Goal: Transaction & Acquisition: Subscribe to service/newsletter

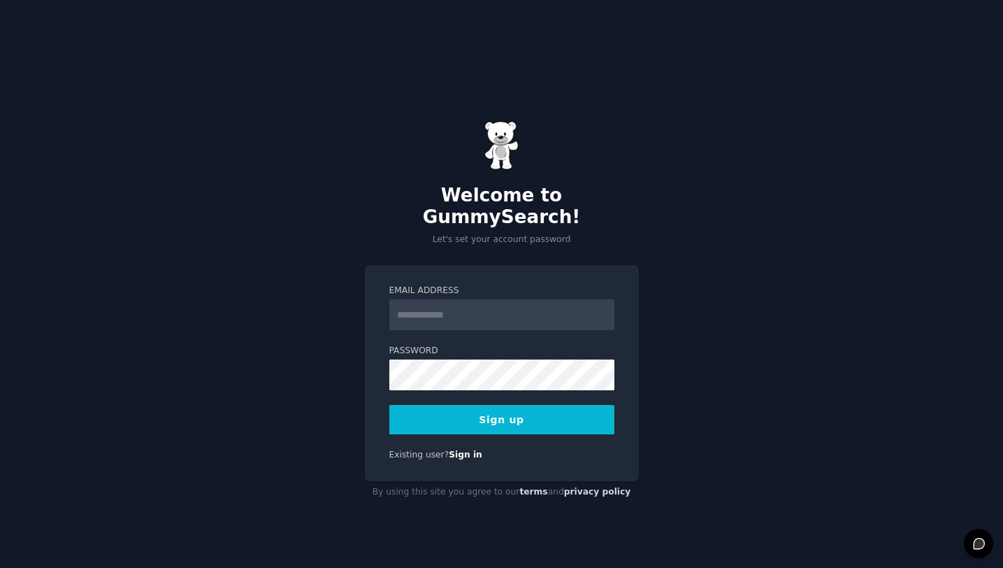
click at [477, 303] on input "Email Address" at bounding box center [501, 314] width 225 height 31
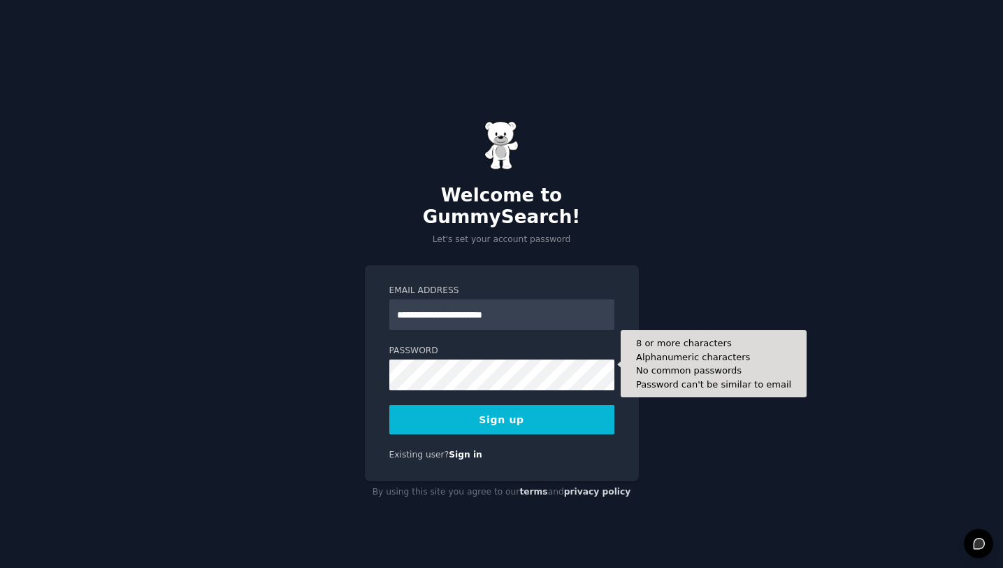
type input "**********"
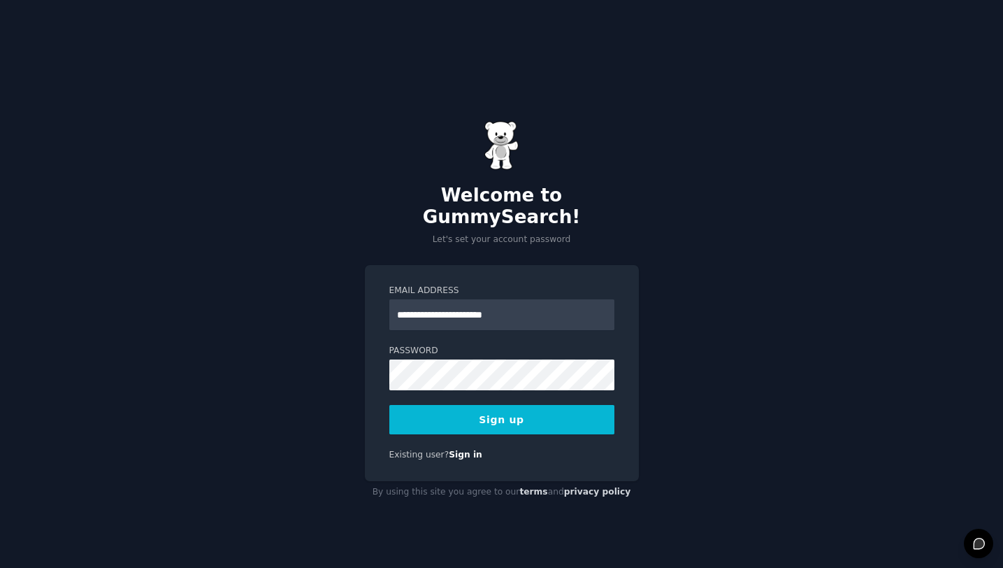
click at [551, 405] on button "Sign up" at bounding box center [501, 419] width 225 height 29
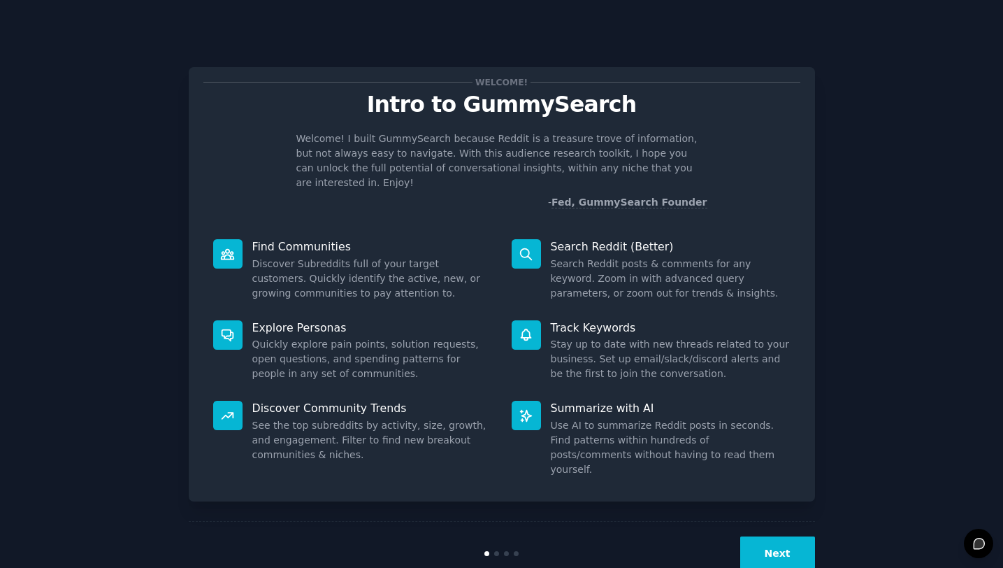
click at [781, 550] on button "Next" at bounding box center [777, 553] width 75 height 34
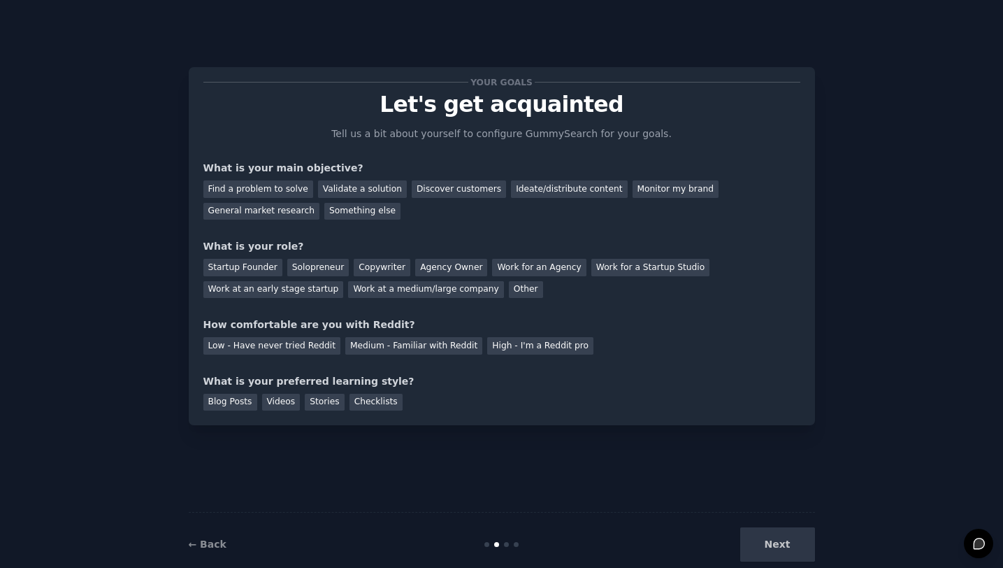
click at [798, 540] on div "Next" at bounding box center [710, 544] width 209 height 34
click at [272, 187] on div "Find a problem to solve" at bounding box center [258, 188] width 110 height 17
click at [303, 265] on div "Solopreneur" at bounding box center [318, 267] width 62 height 17
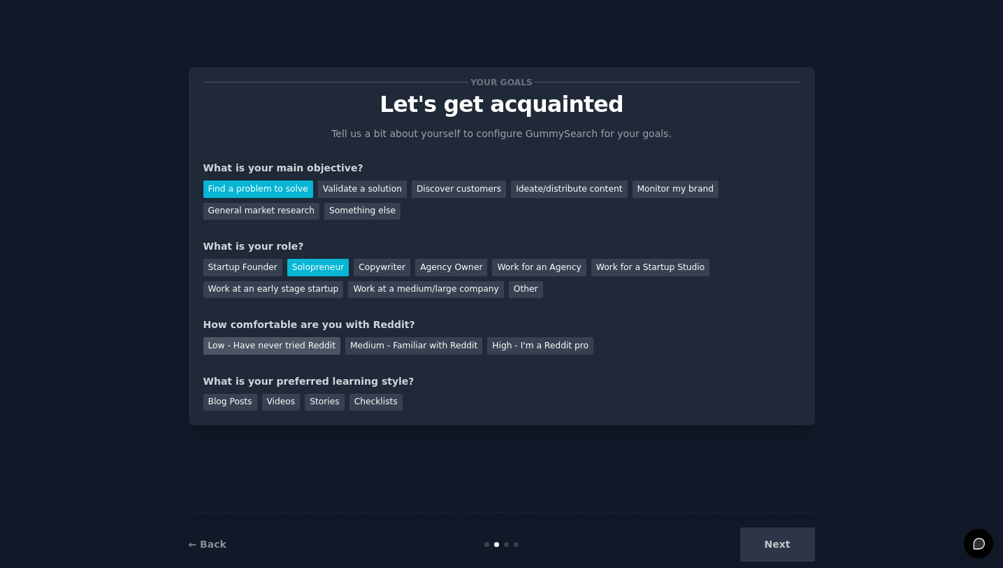
click at [289, 344] on div "Low - Have never tried Reddit" at bounding box center [271, 345] width 137 height 17
click at [267, 404] on div "Videos" at bounding box center [281, 402] width 38 height 17
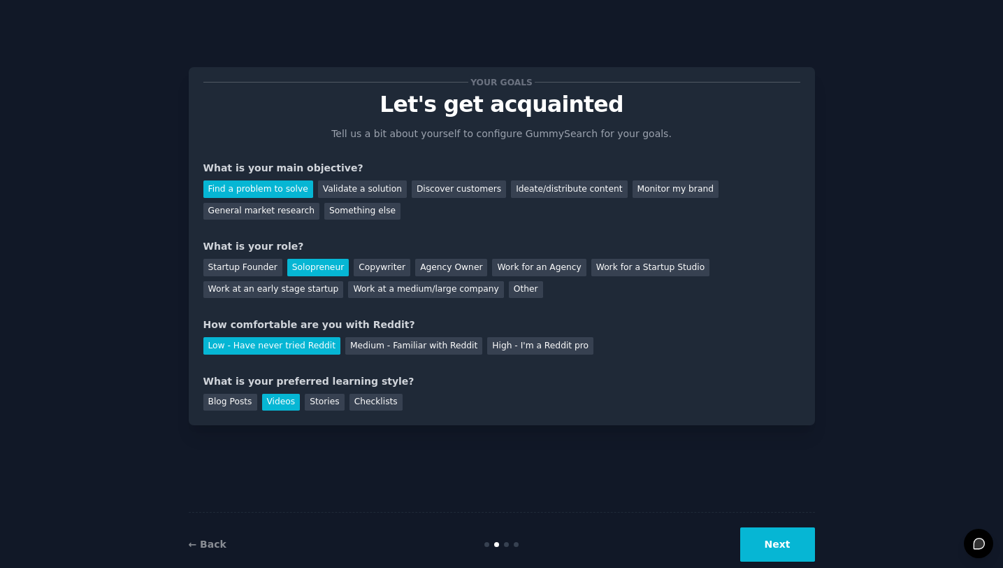
click at [762, 541] on button "Next" at bounding box center [777, 544] width 75 height 34
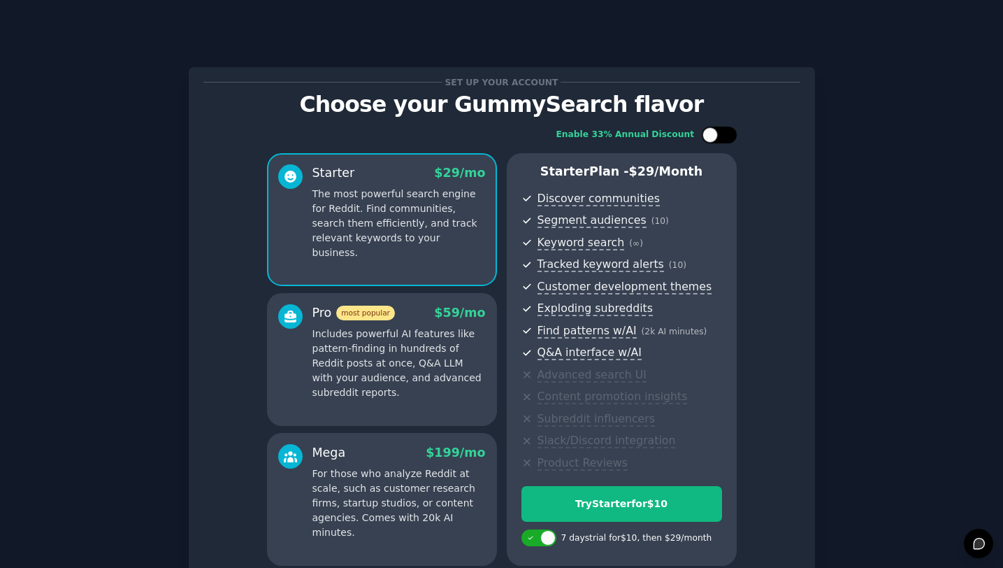
click at [725, 127] on div at bounding box center [719, 135] width 35 height 17
click at [714, 133] on div at bounding box center [713, 134] width 10 height 7
click at [714, 133] on div at bounding box center [710, 134] width 15 height 15
click at [714, 133] on div at bounding box center [713, 134] width 10 height 7
click at [714, 133] on div at bounding box center [710, 134] width 15 height 15
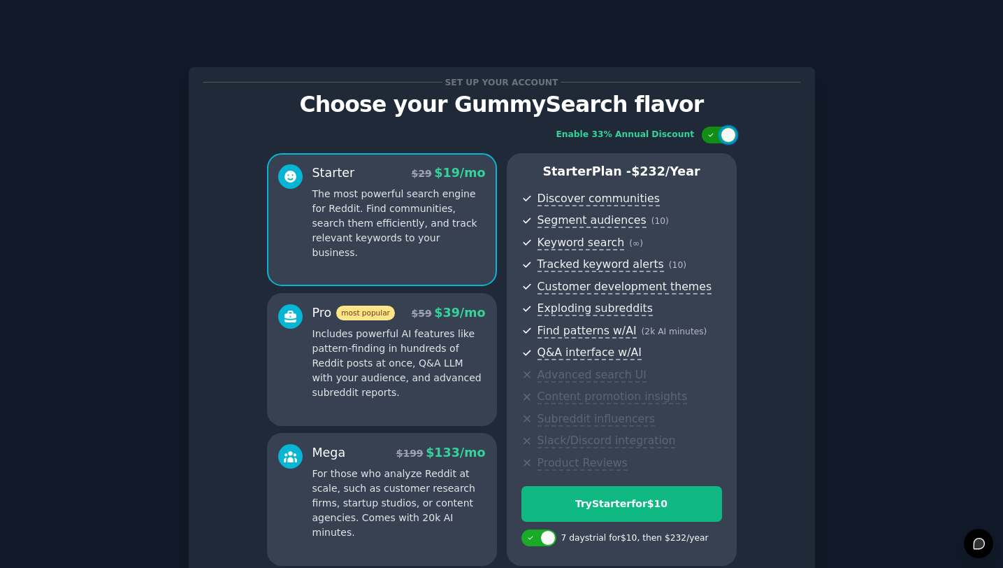
click at [714, 133] on div at bounding box center [713, 134] width 10 height 7
checkbox input "false"
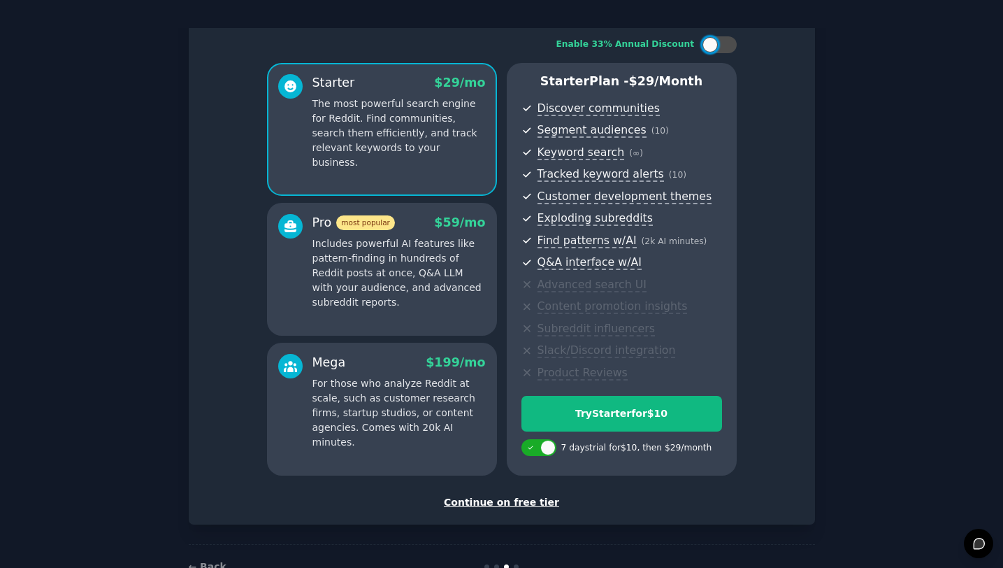
scroll to position [103, 0]
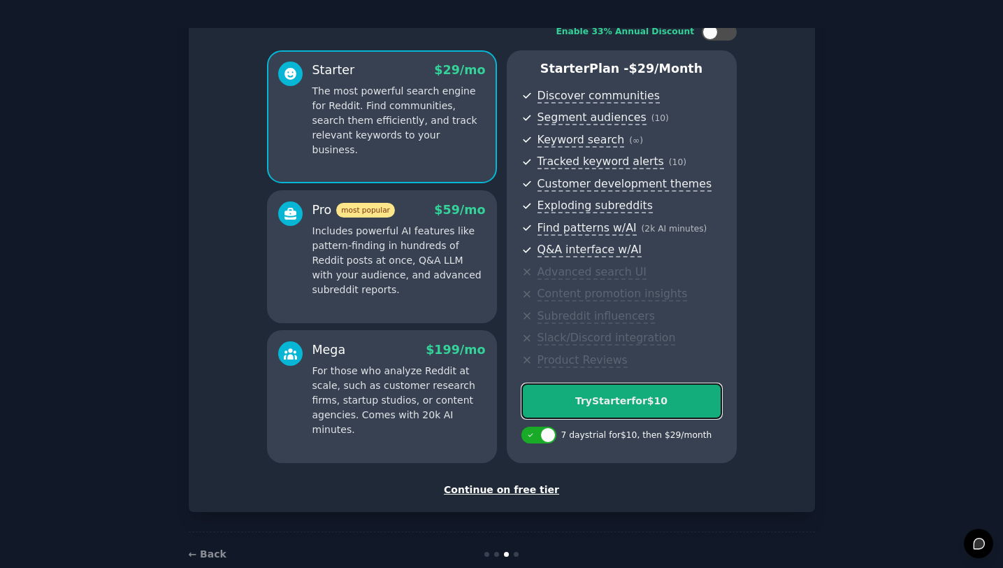
click at [646, 403] on div "Try Starter for $10" at bounding box center [621, 401] width 199 height 15
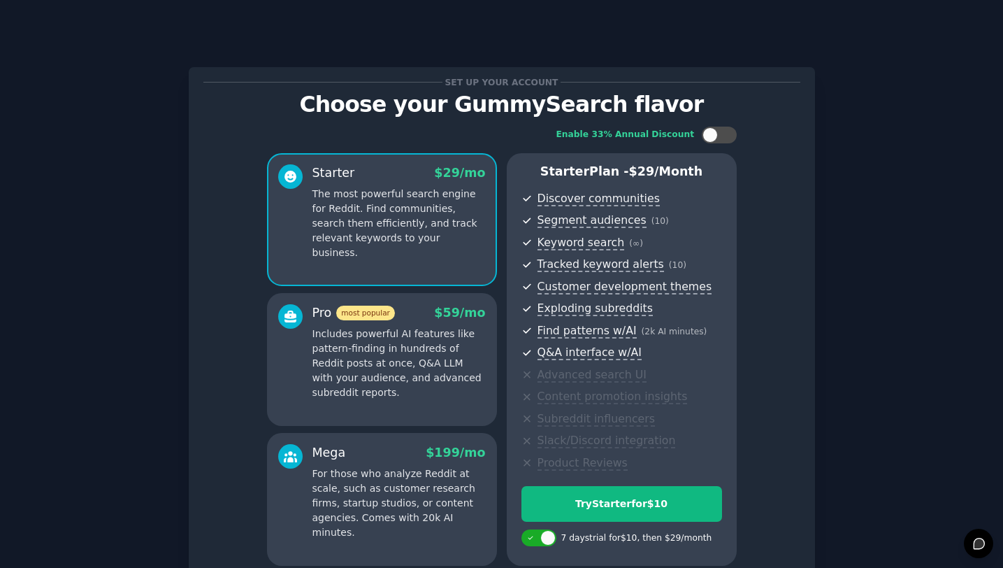
scroll to position [28, 0]
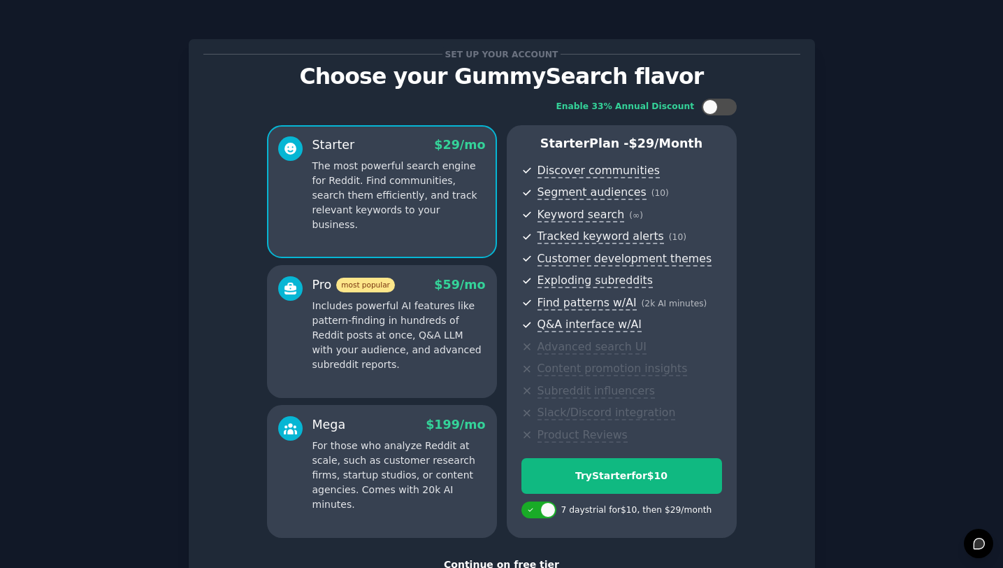
click at [340, 341] on p "Includes powerful AI features like pattern-finding in hundreds of Reddit posts …" at bounding box center [399, 335] width 173 height 73
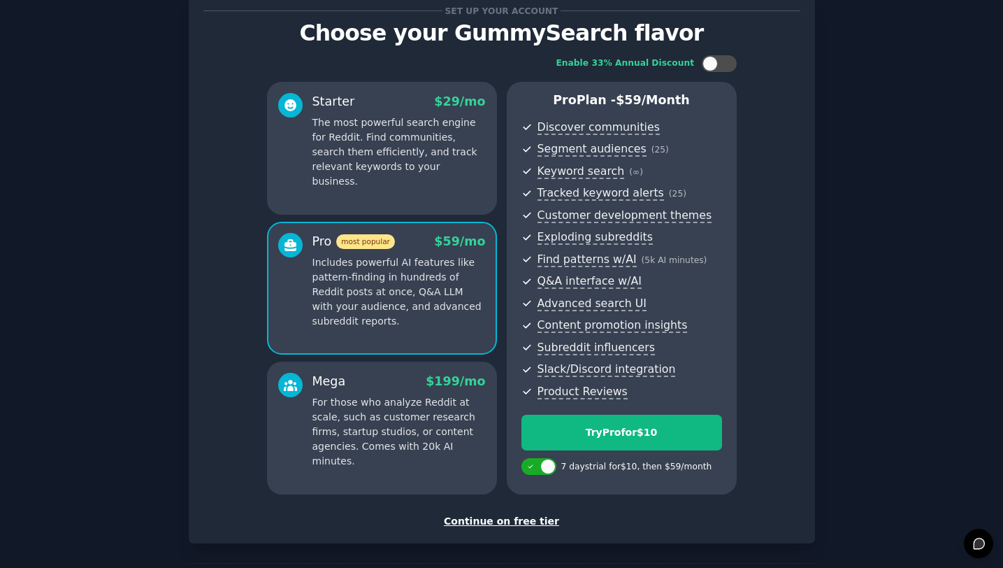
scroll to position [45, 0]
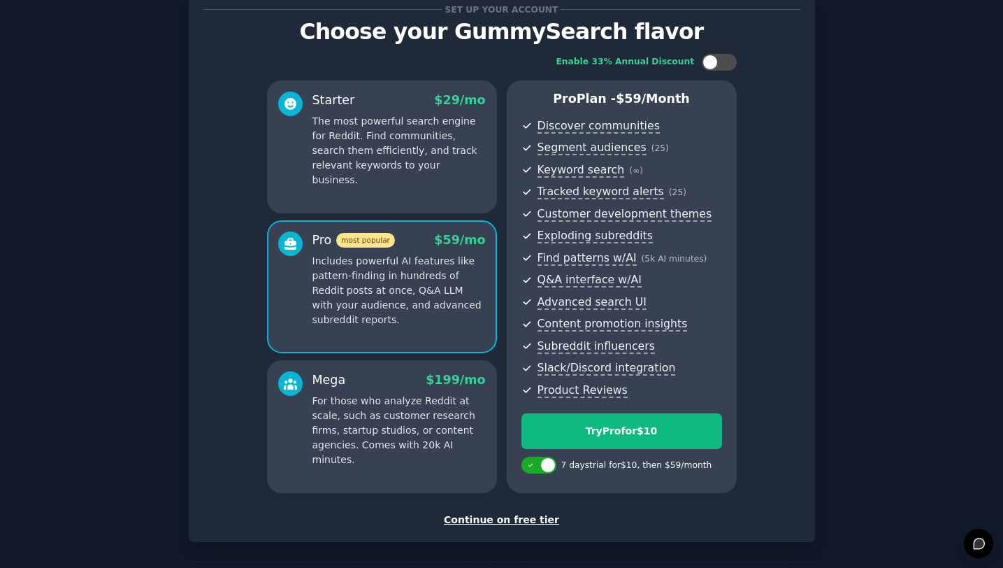
click at [374, 417] on p "For those who analyze Reddit at scale, such as customer research firms, startup…" at bounding box center [399, 430] width 173 height 73
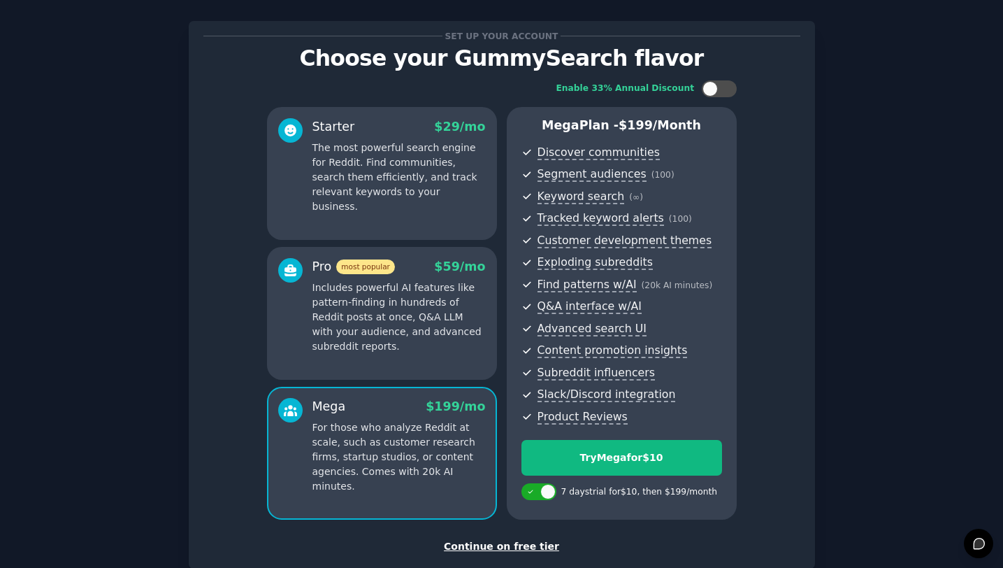
scroll to position [5, 0]
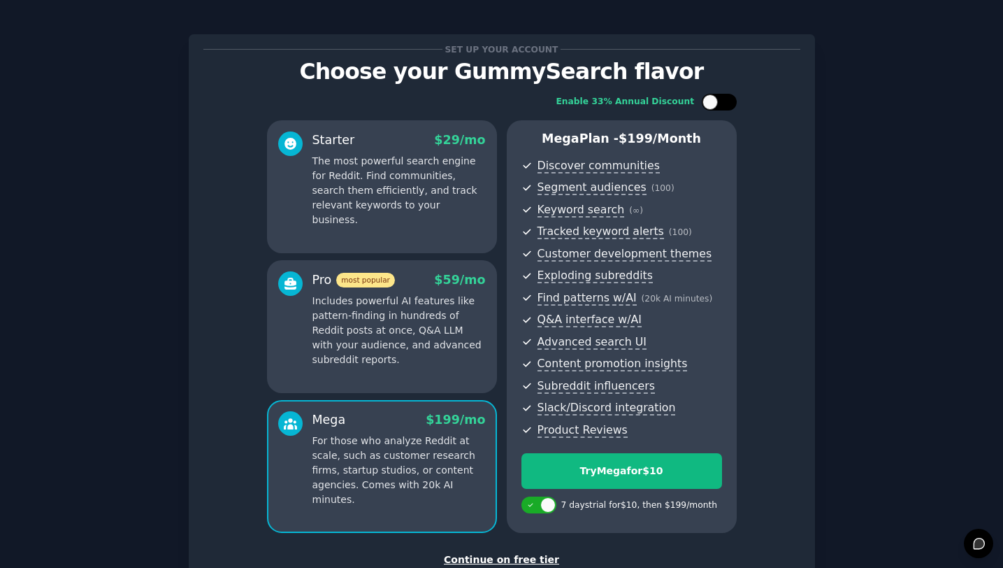
click at [719, 101] on div at bounding box center [719, 102] width 35 height 17
click at [710, 101] on icon at bounding box center [710, 102] width 5 height 3
click at [710, 101] on div at bounding box center [710, 101] width 15 height 15
click at [710, 101] on icon at bounding box center [710, 102] width 5 height 3
checkbox input "false"
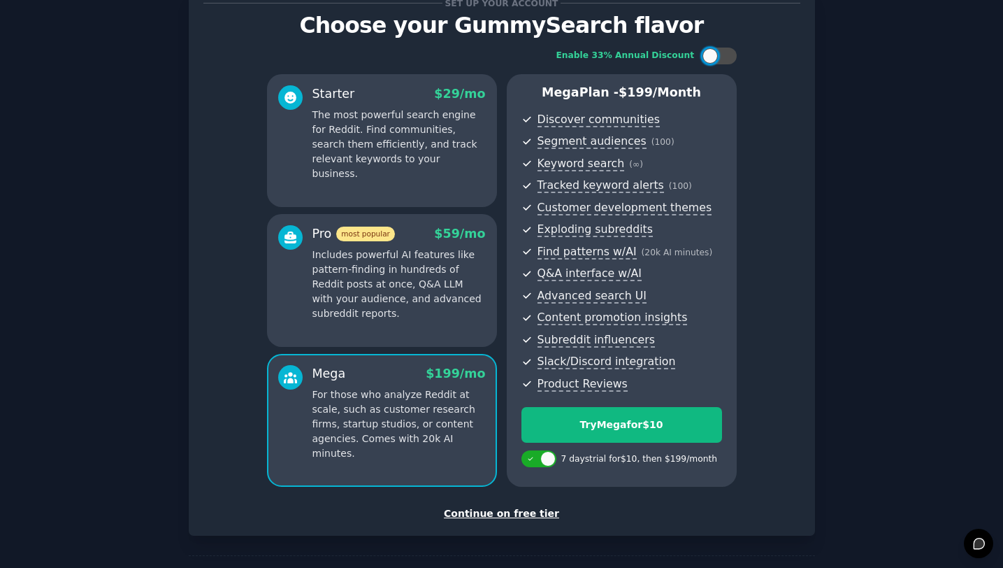
scroll to position [53, 0]
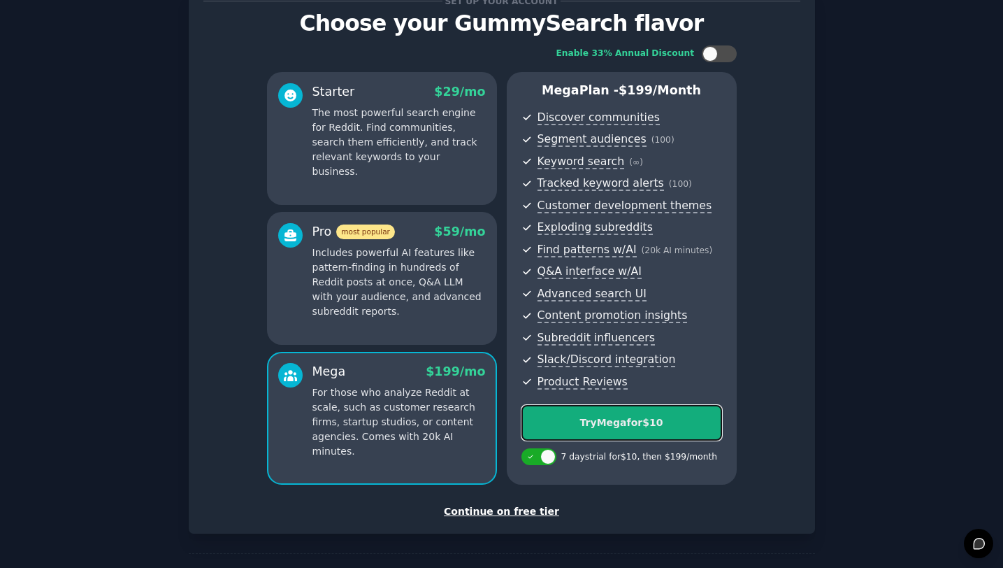
click at [626, 424] on div "Try Mega for $10" at bounding box center [621, 422] width 199 height 15
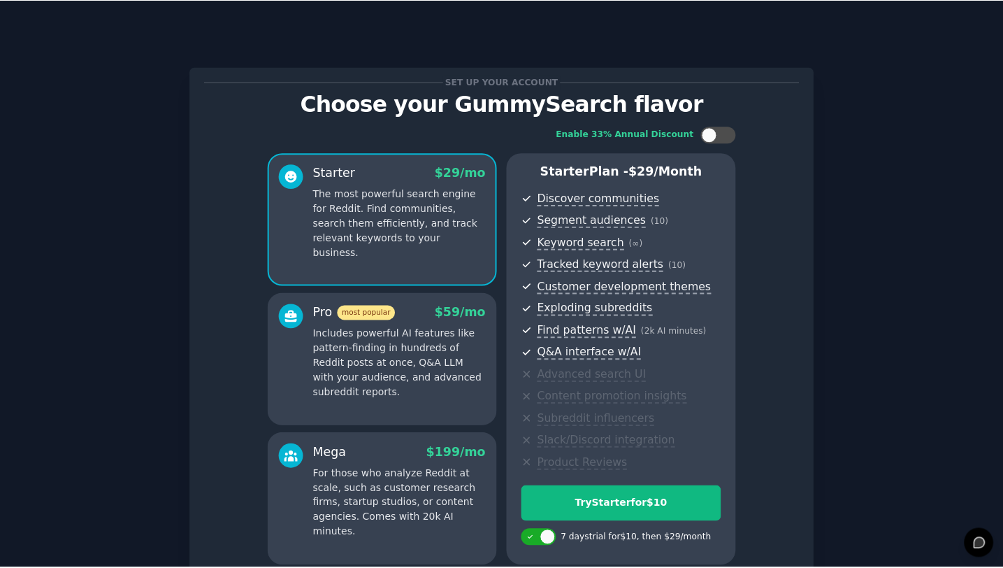
scroll to position [28, 0]
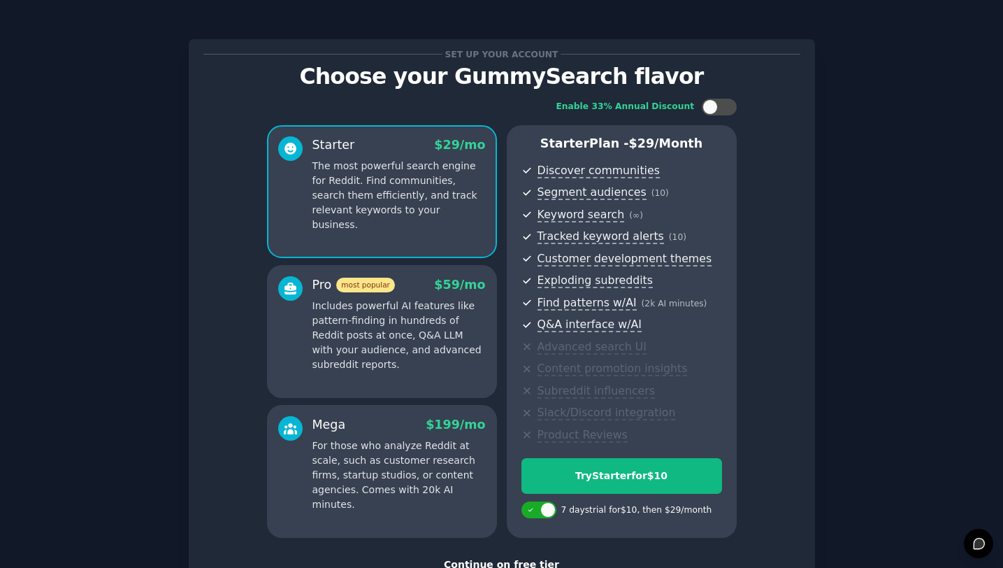
click at [352, 349] on p "Includes powerful AI features like pattern-finding in hundreds of Reddit posts …" at bounding box center [399, 335] width 173 height 73
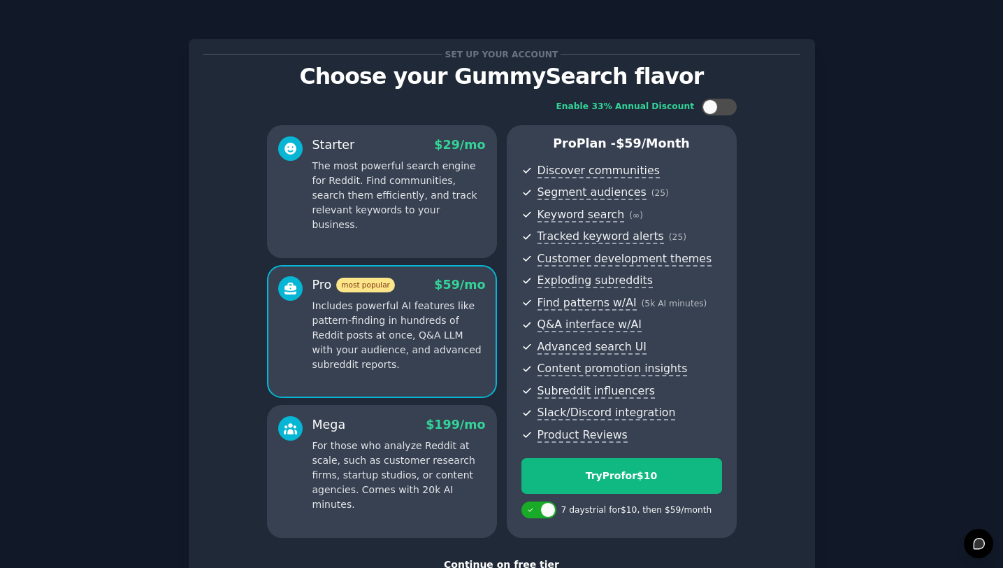
click at [351, 446] on p "For those who analyze Reddit at scale, such as customer research firms, startup…" at bounding box center [399, 474] width 173 height 73
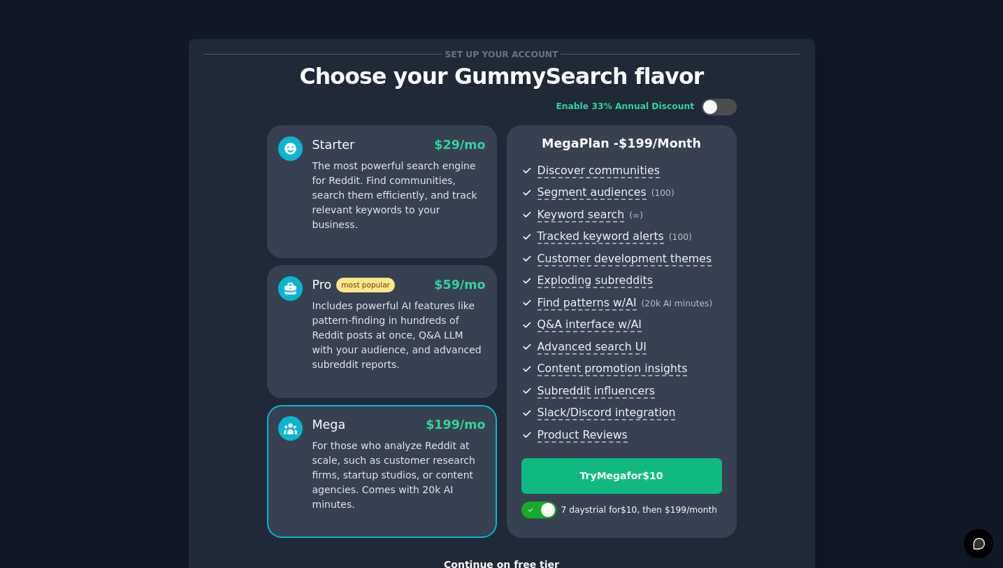
click at [360, 346] on p "Includes powerful AI features like pattern-finding in hundreds of Reddit posts …" at bounding box center [399, 335] width 173 height 73
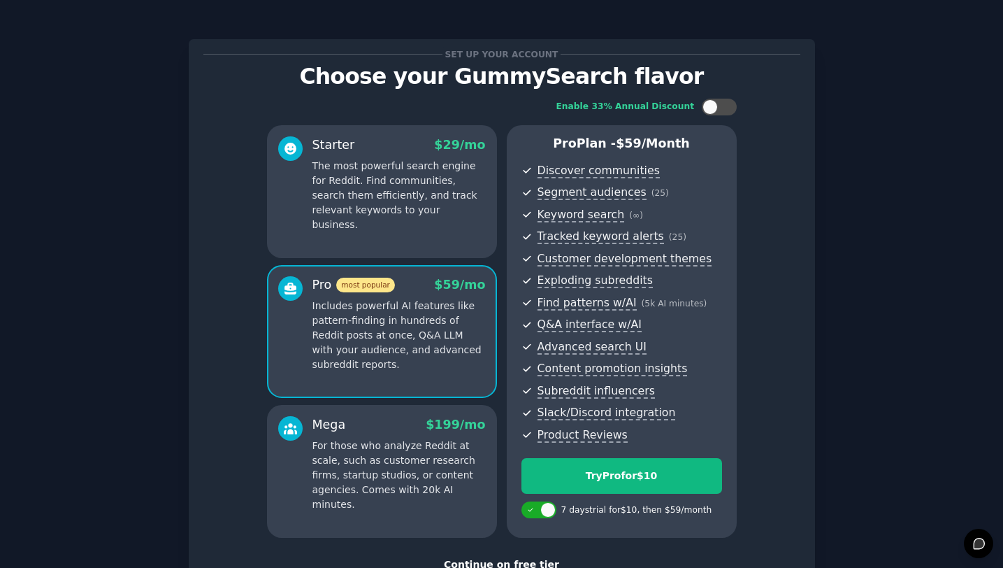
click at [361, 426] on div "Mega $ 199 /mo" at bounding box center [399, 424] width 173 height 17
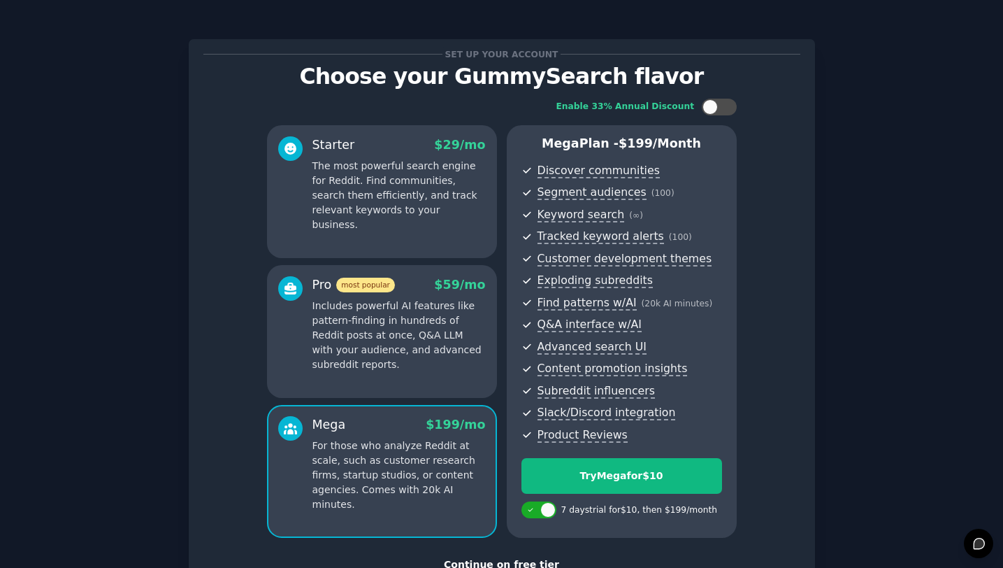
click at [368, 341] on p "Includes powerful AI features like pattern-finding in hundreds of Reddit posts …" at bounding box center [399, 335] width 173 height 73
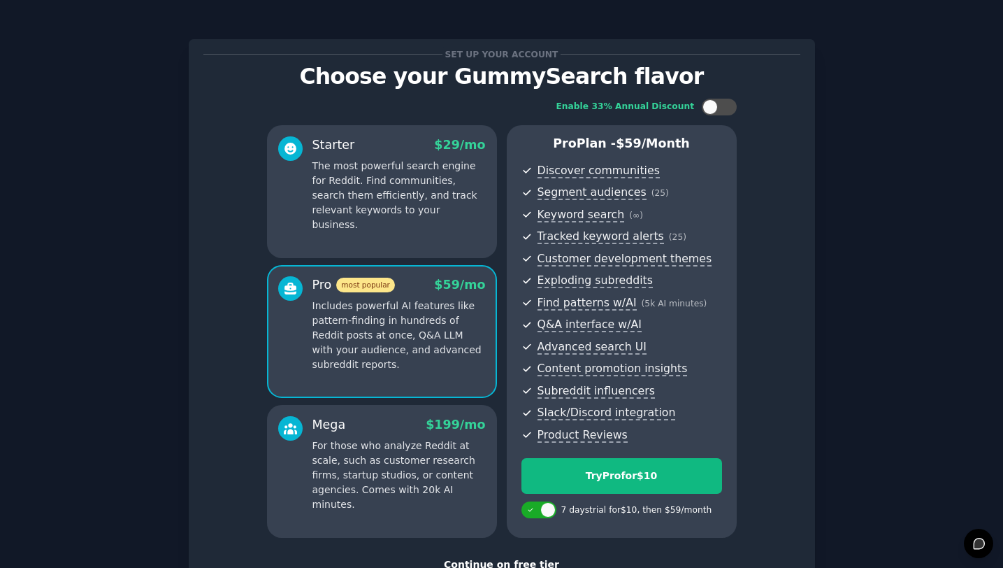
click at [363, 454] on p "For those who analyze Reddit at scale, such as customer research firms, startup…" at bounding box center [399, 474] width 173 height 73
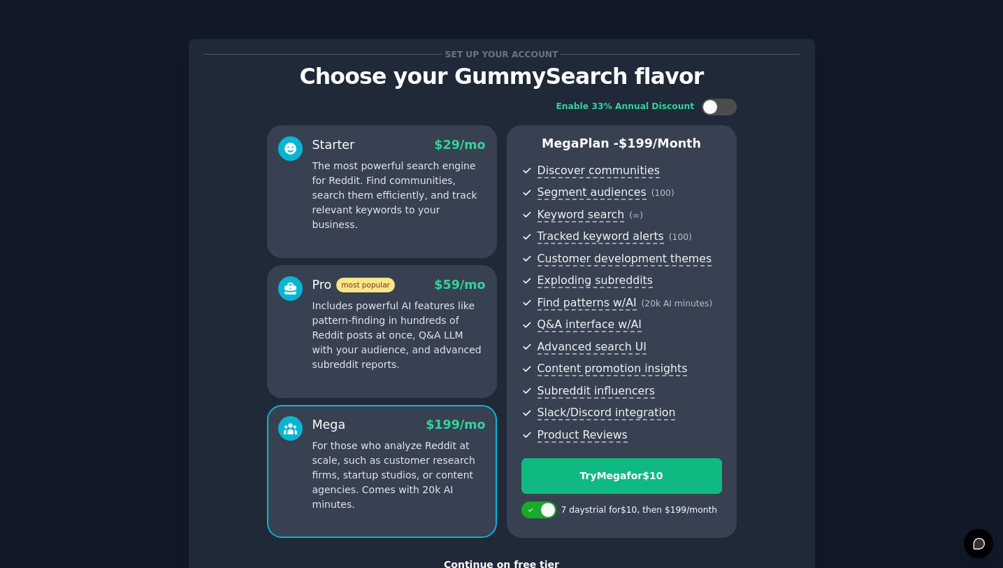
click at [374, 353] on p "Includes powerful AI features like pattern-finding in hundreds of Reddit posts …" at bounding box center [399, 335] width 173 height 73
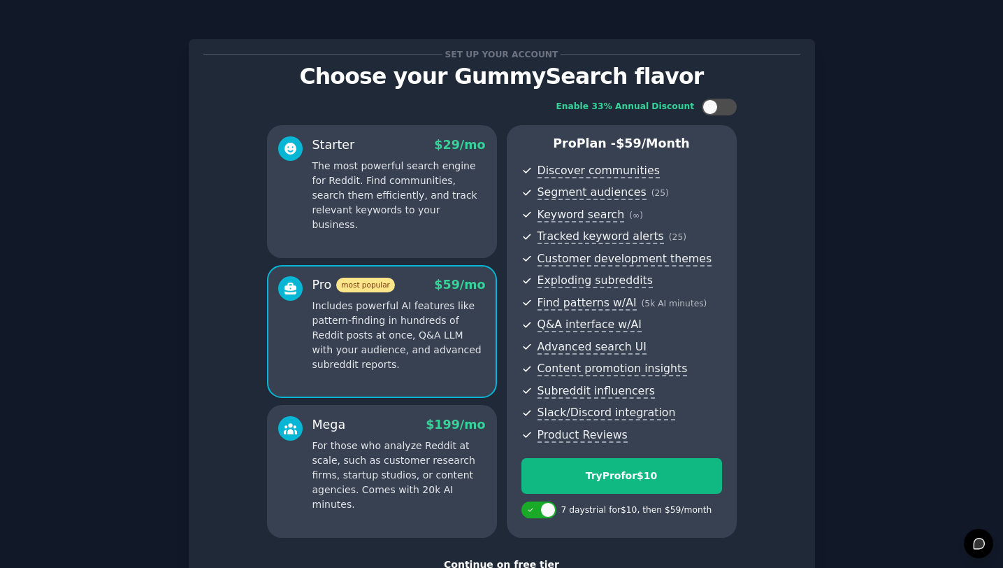
click at [345, 487] on p "For those who analyze Reddit at scale, such as customer research firms, startup…" at bounding box center [399, 474] width 173 height 73
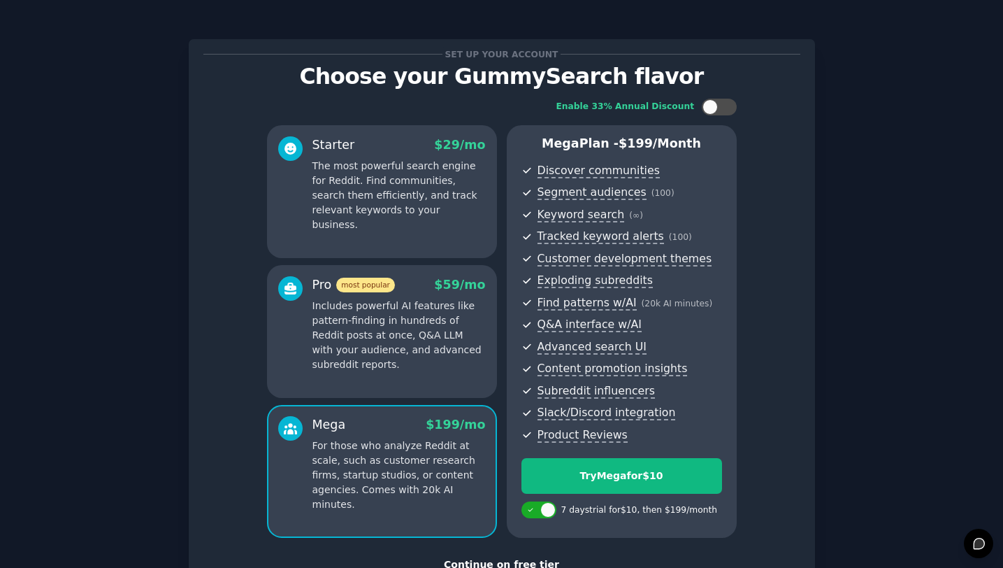
click at [371, 341] on p "Includes powerful AI features like pattern-finding in hundreds of Reddit posts …" at bounding box center [399, 335] width 173 height 73
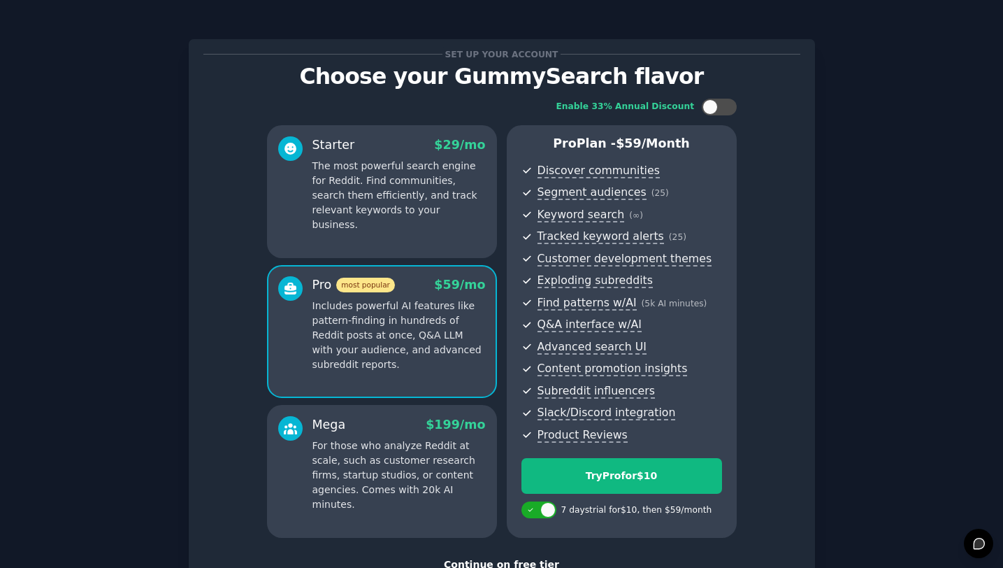
click at [352, 469] on p "For those who analyze Reddit at scale, such as customer research firms, startup…" at bounding box center [399, 474] width 173 height 73
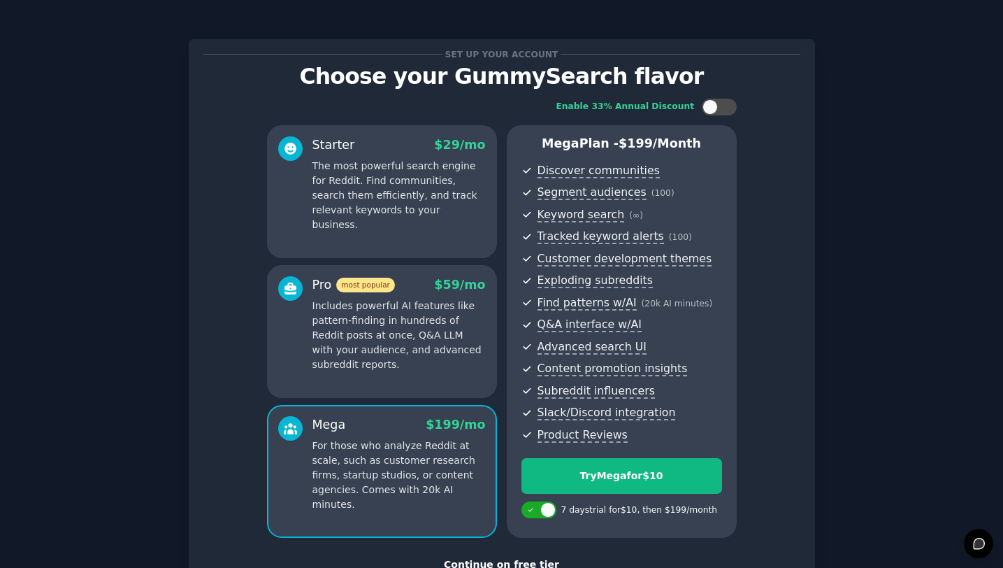
click at [371, 358] on p "Includes powerful AI features like pattern-finding in hundreds of Reddit posts …" at bounding box center [399, 335] width 173 height 73
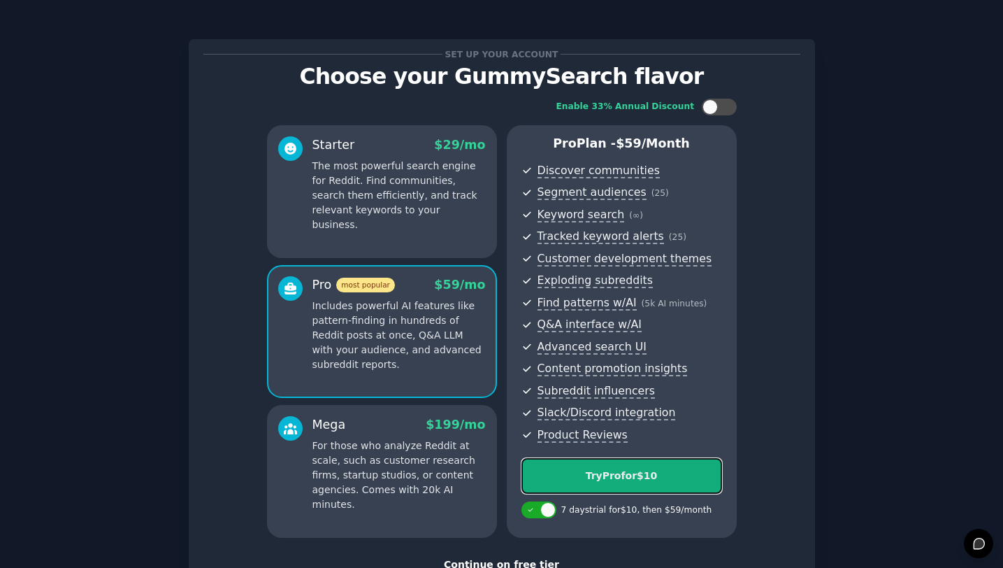
click at [669, 480] on div "Try Pro for $10" at bounding box center [621, 475] width 199 height 15
